Goal: Task Accomplishment & Management: Use online tool/utility

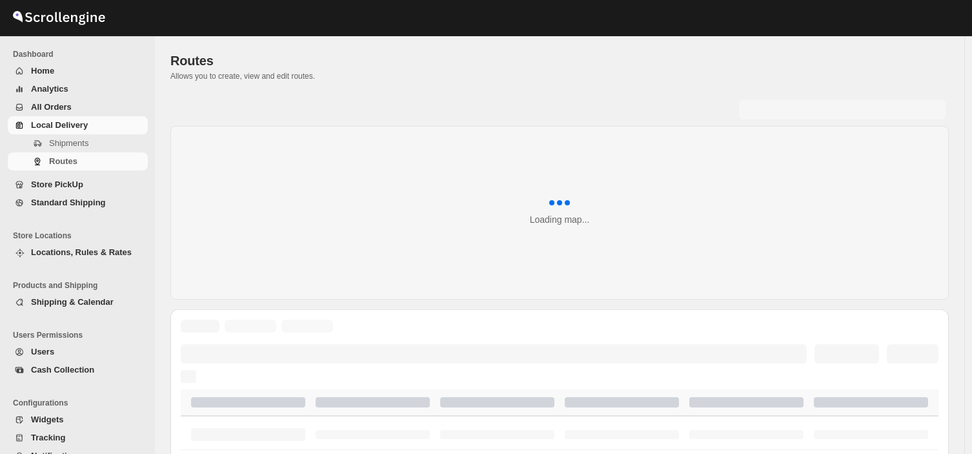
scroll to position [90, 0]
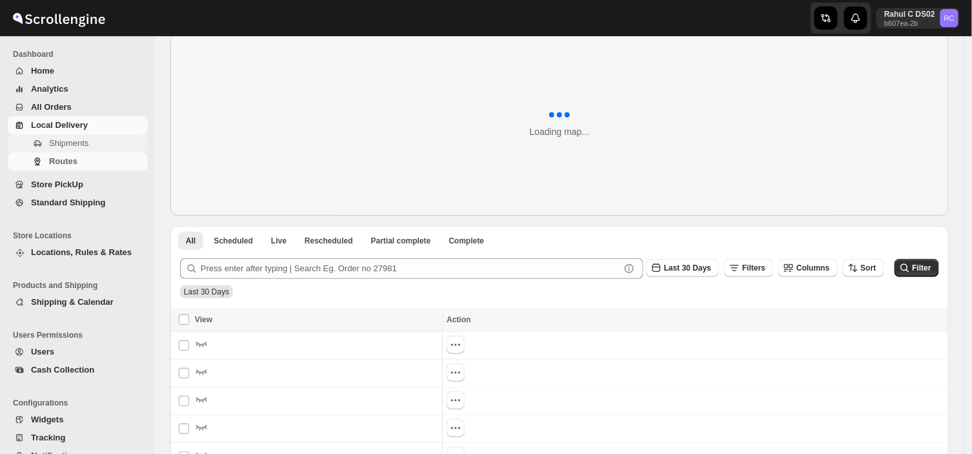
click at [79, 143] on span "Shipments" at bounding box center [68, 143] width 39 height 10
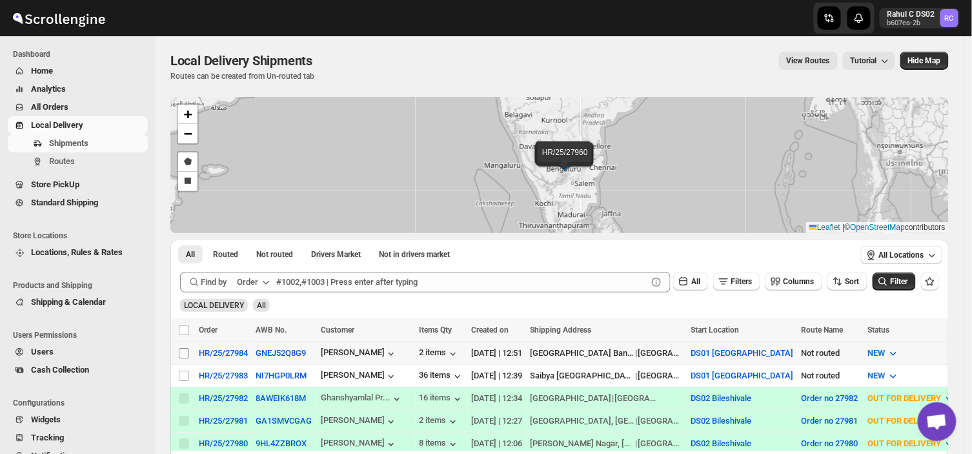
click at [181, 352] on input "Select shipment" at bounding box center [184, 353] width 10 height 10
checkbox input "true"
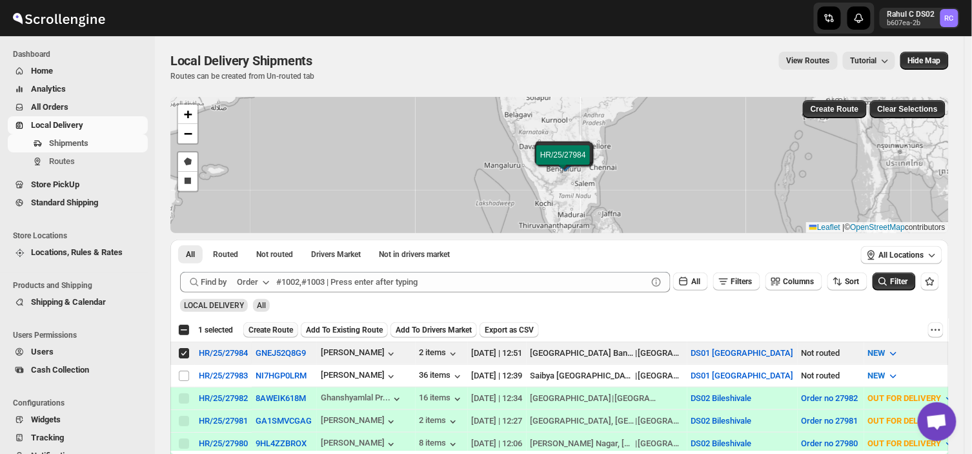
click at [284, 327] on span "Create Route" at bounding box center [270, 330] width 45 height 10
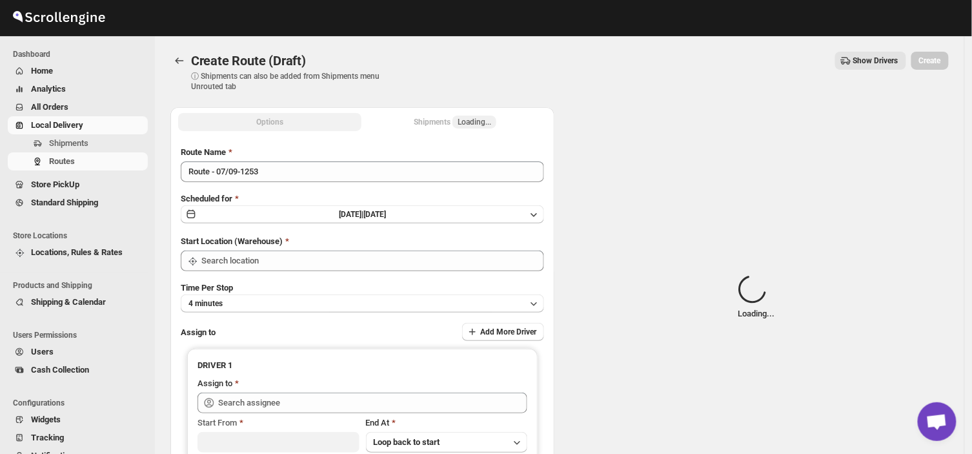
type input "DS01 [GEOGRAPHIC_DATA]"
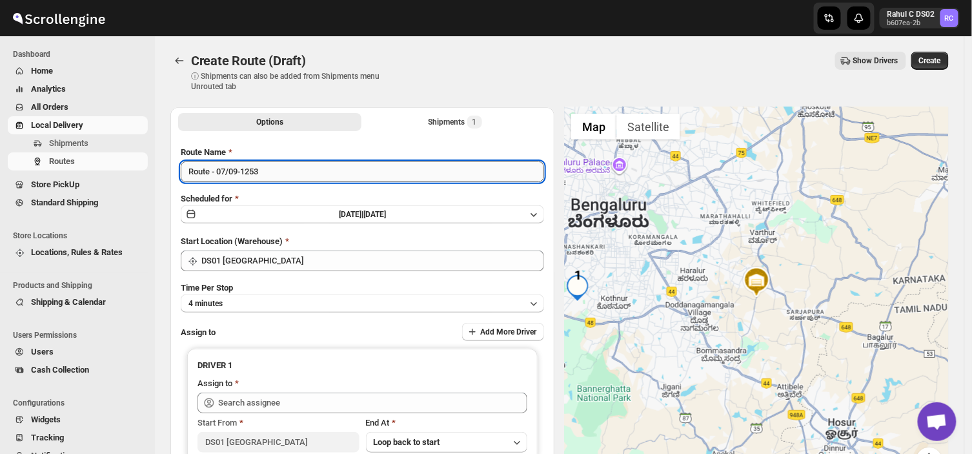
click at [266, 169] on input "Route - 07/09-1253" at bounding box center [362, 171] width 363 height 21
type input "R"
type input "Order no 27984"
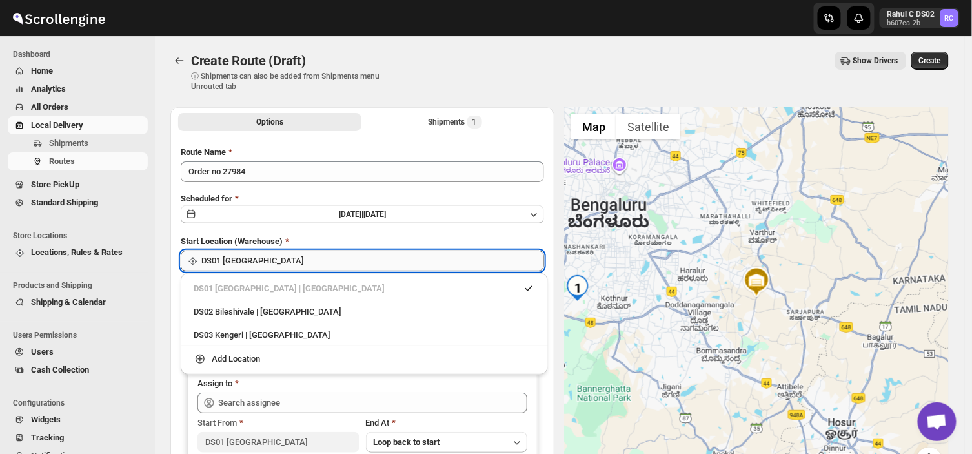
click at [272, 263] on input "DS01 [GEOGRAPHIC_DATA]" at bounding box center [372, 260] width 343 height 21
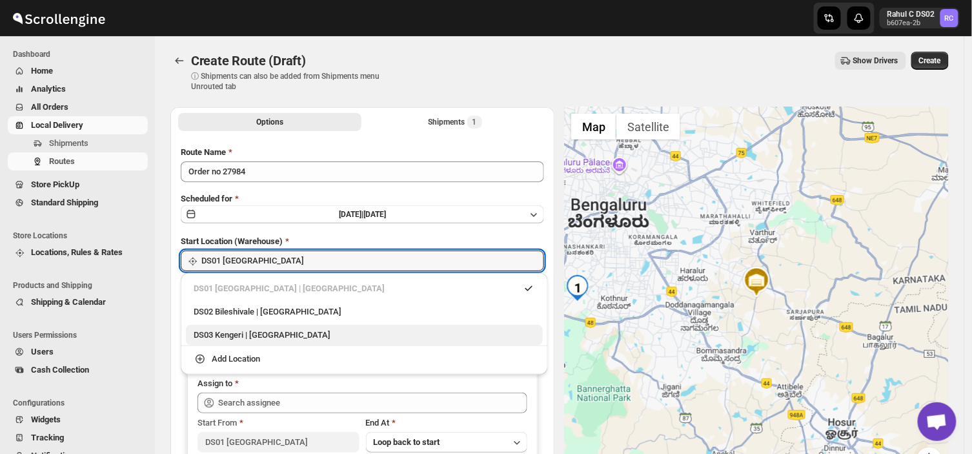
click at [232, 333] on div "DS03 Kengeri | [GEOGRAPHIC_DATA]" at bounding box center [364, 334] width 341 height 13
type input "DS03 Kengeri"
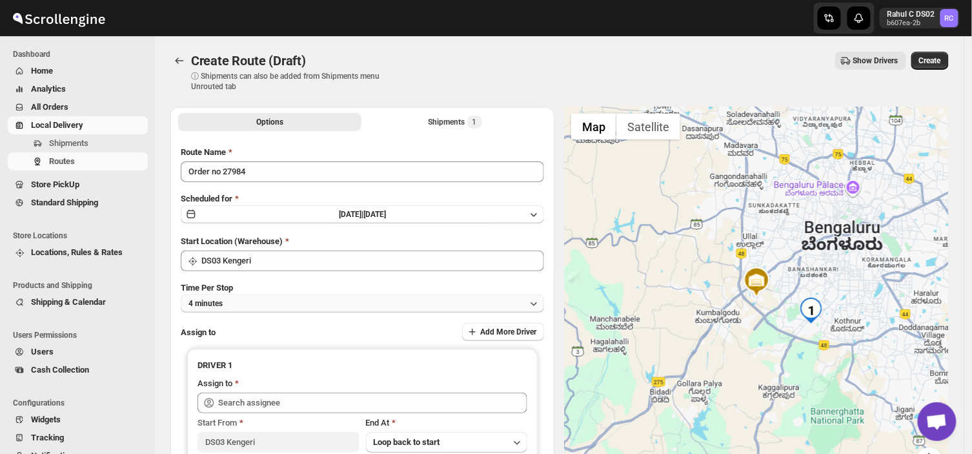
click at [230, 303] on button "4 minutes" at bounding box center [362, 303] width 363 height 18
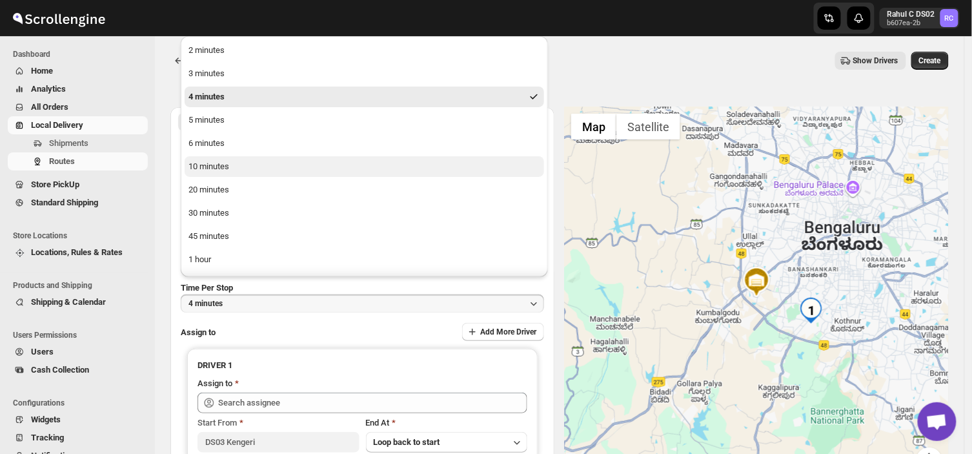
click at [227, 159] on button "10 minutes" at bounding box center [364, 166] width 359 height 21
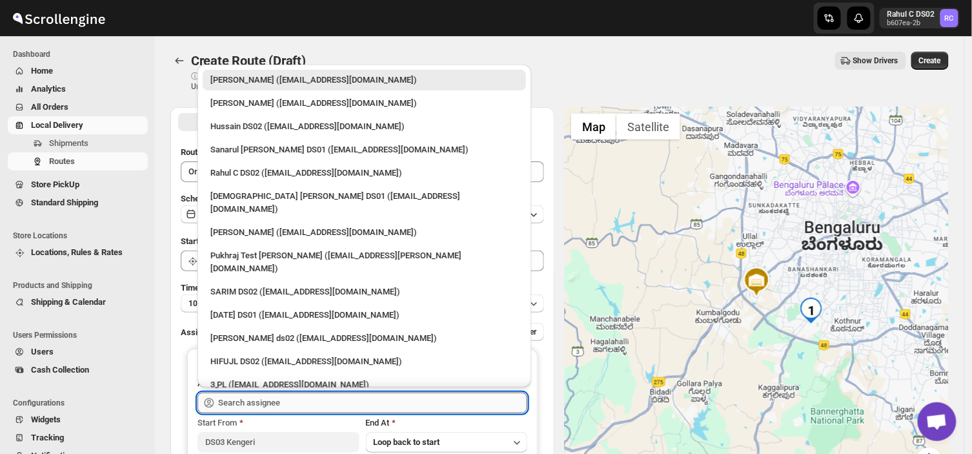
click at [286, 403] on input "text" at bounding box center [372, 402] width 309 height 21
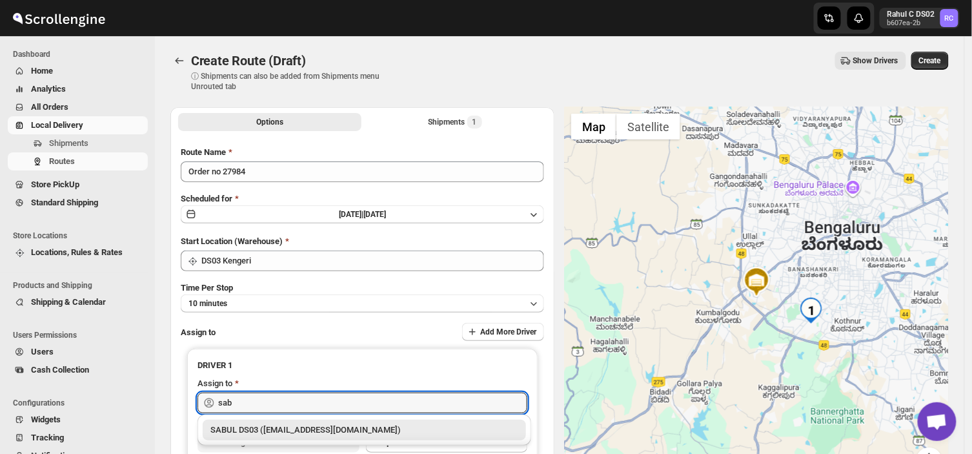
click at [263, 434] on div "SABUL DS03 ([EMAIL_ADDRESS][DOMAIN_NAME])" at bounding box center [364, 429] width 308 height 13
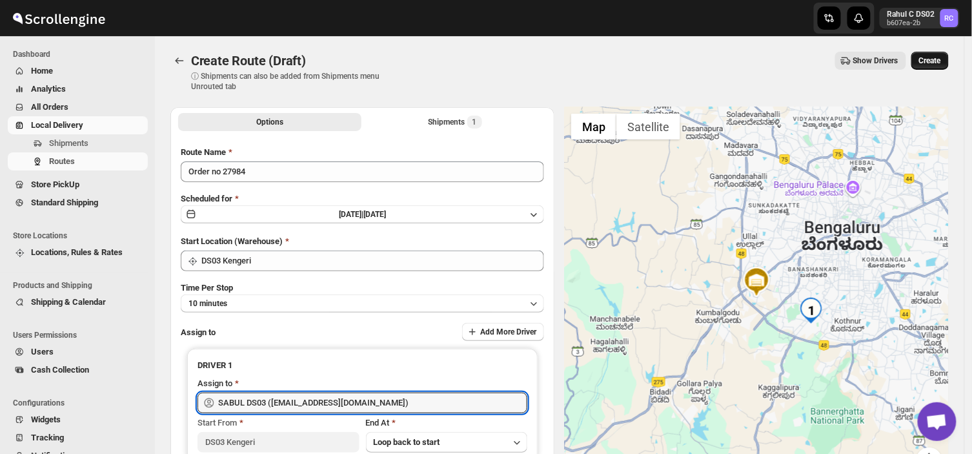
type input "SABUL DS03 ([EMAIL_ADDRESS][DOMAIN_NAME])"
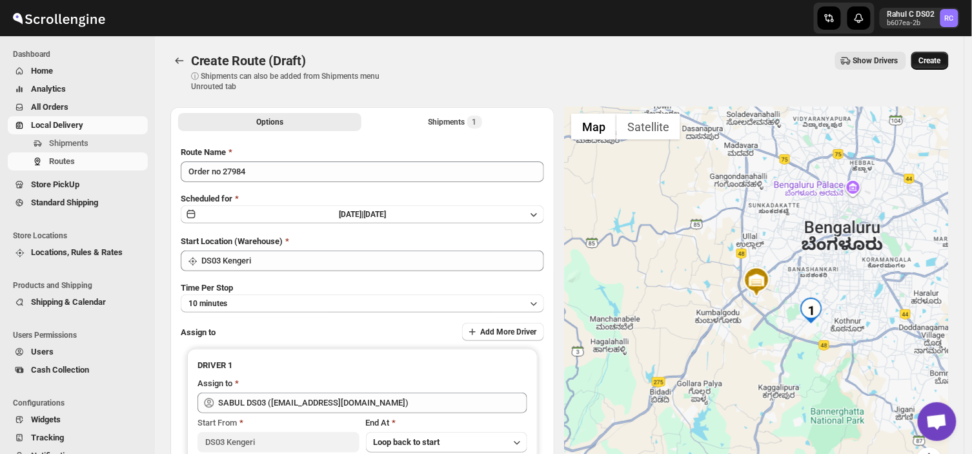
click at [932, 56] on span "Create" at bounding box center [930, 61] width 22 height 10
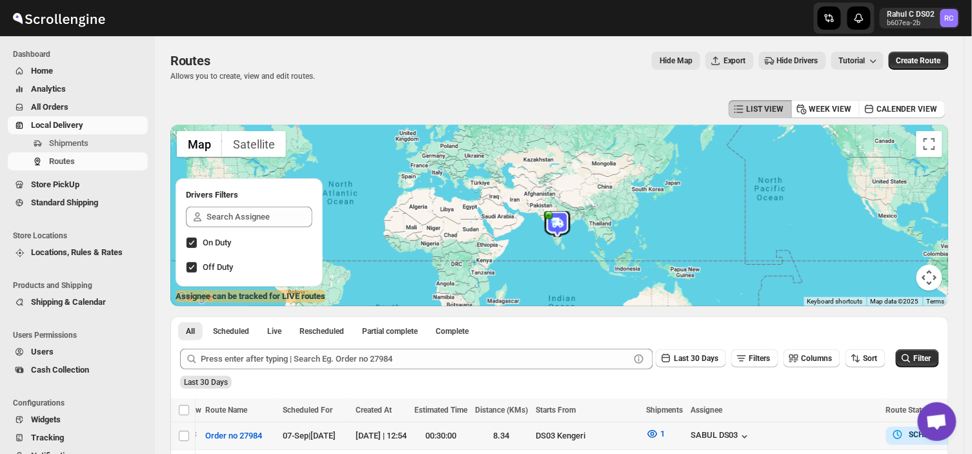
scroll to position [145, 0]
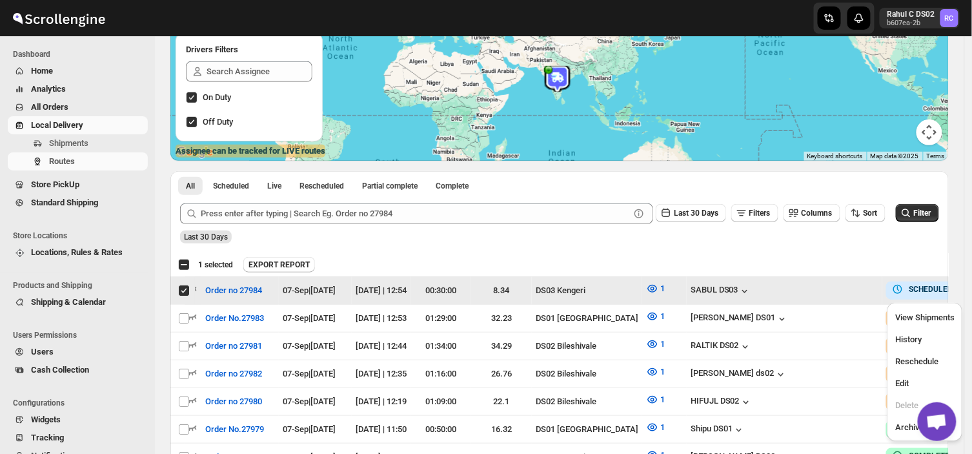
scroll to position [0, 0]
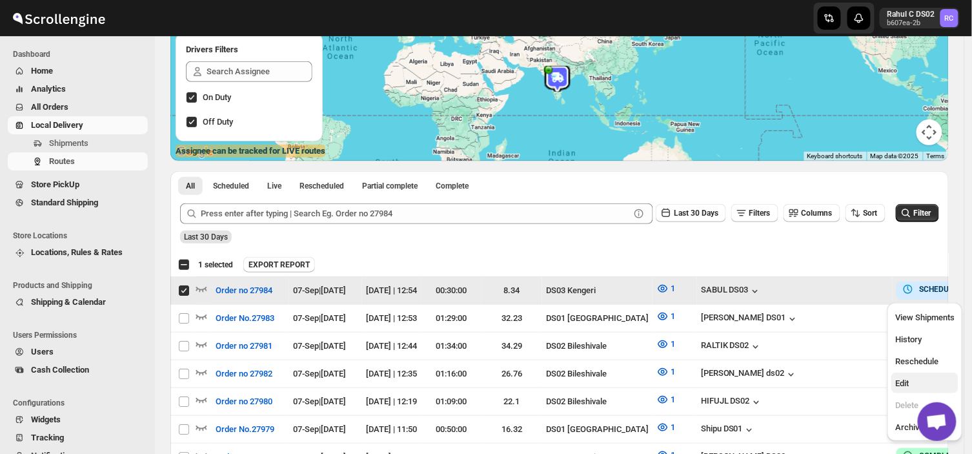
click at [895, 383] on span "Edit" at bounding box center [902, 383] width 14 height 10
checkbox input "false"
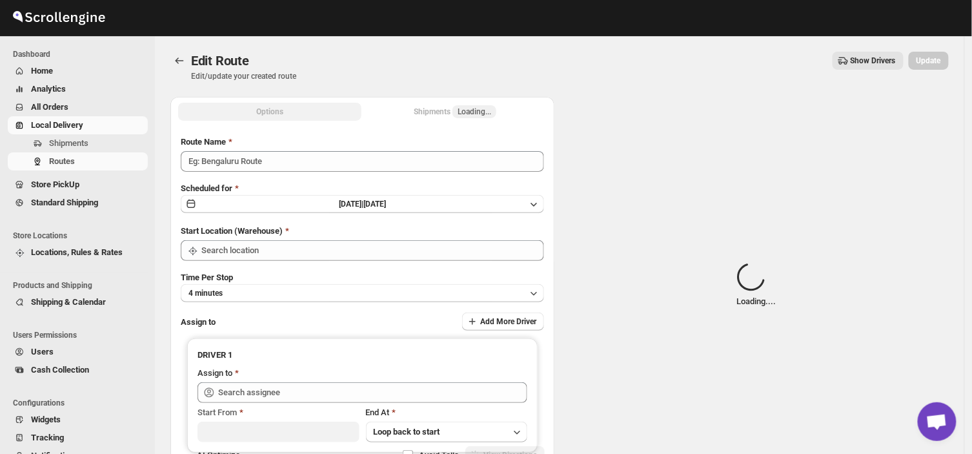
type input "Order no 27984"
type input "DS03 Kengeri"
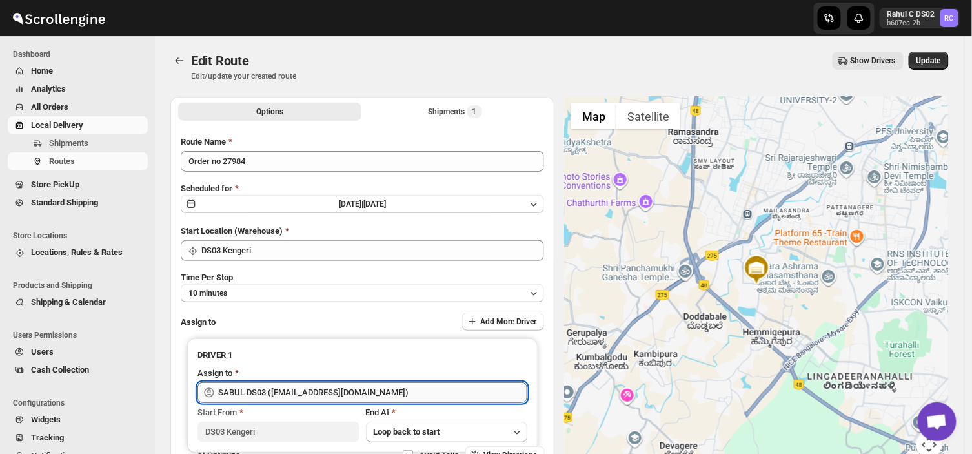
click at [375, 386] on input "SABUL DS03 ([EMAIL_ADDRESS][DOMAIN_NAME])" at bounding box center [372, 392] width 309 height 21
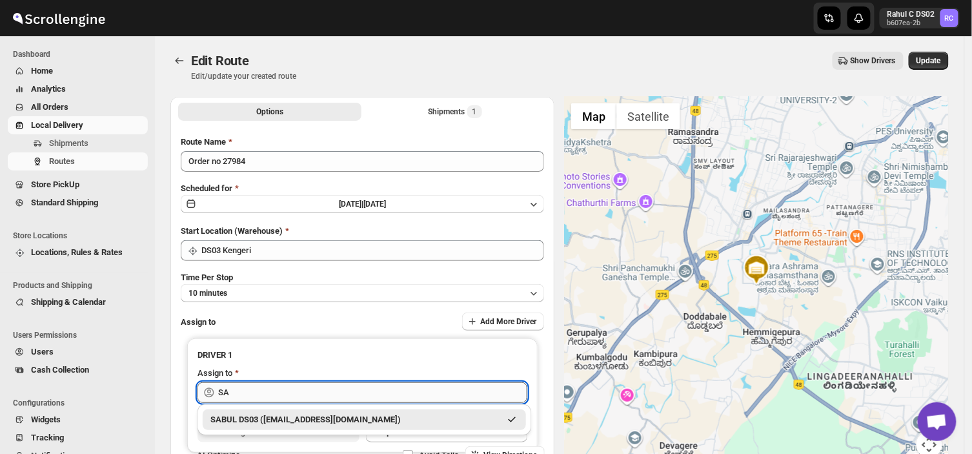
type input "S"
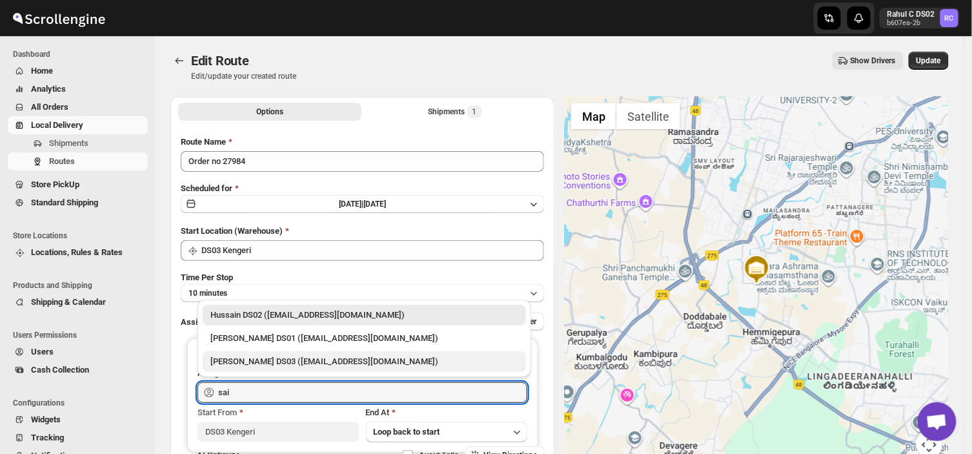
click at [293, 361] on div "[PERSON_NAME] DS03 ([EMAIL_ADDRESS][DOMAIN_NAME])" at bounding box center [364, 361] width 308 height 13
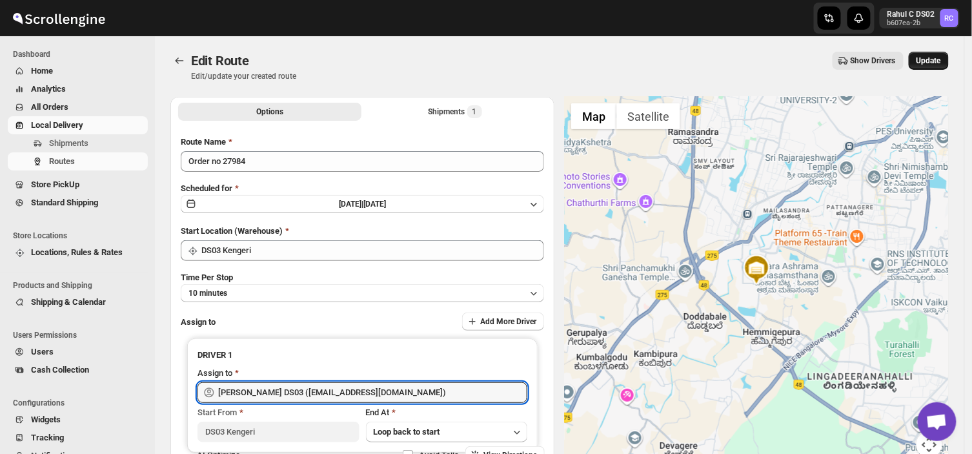
type input "[PERSON_NAME] DS03 ([EMAIL_ADDRESS][DOMAIN_NAME])"
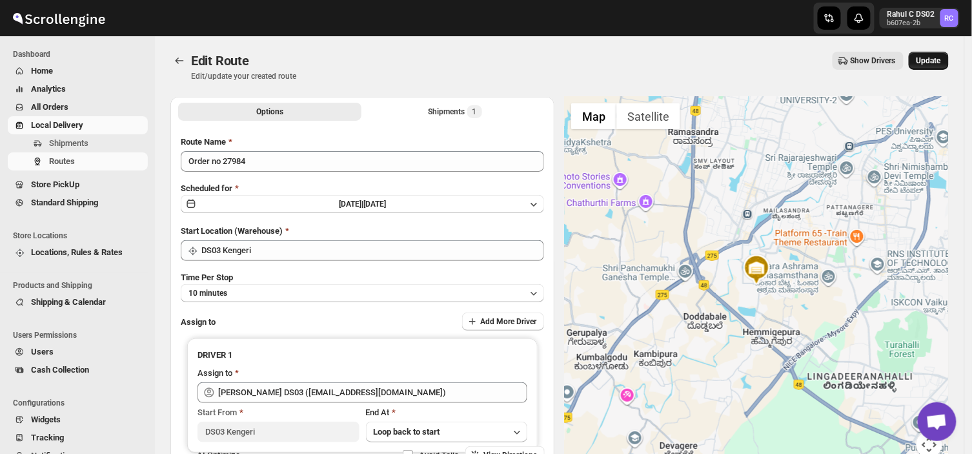
click at [929, 56] on span "Update" at bounding box center [928, 61] width 25 height 10
